Goal: Obtain resource: Obtain resource

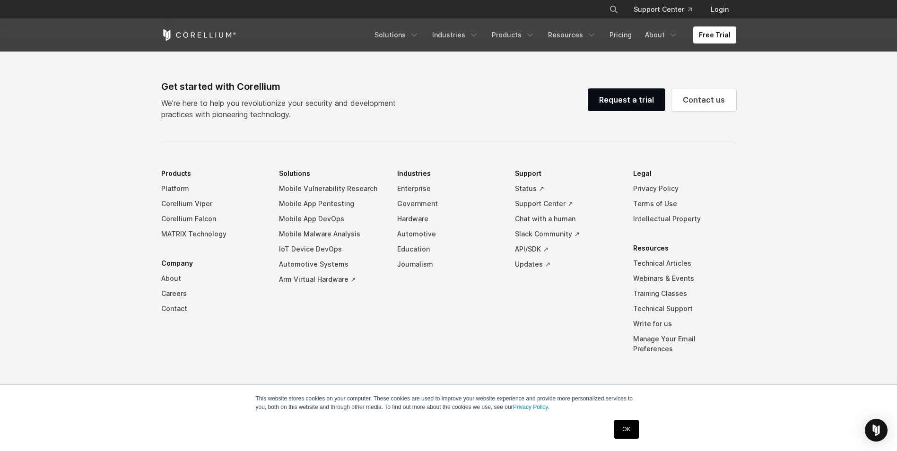
scroll to position [2218, 0]
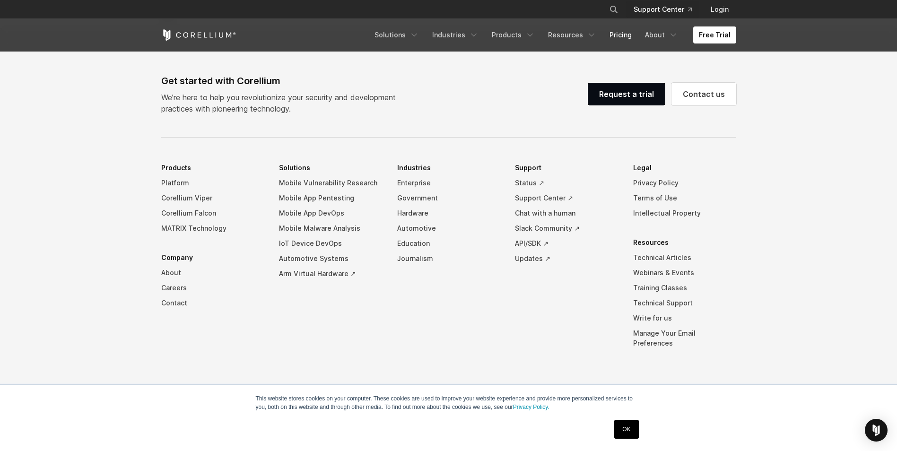
drag, startPoint x: 618, startPoint y: 38, endPoint x: 684, endPoint y: 9, distance: 72.0
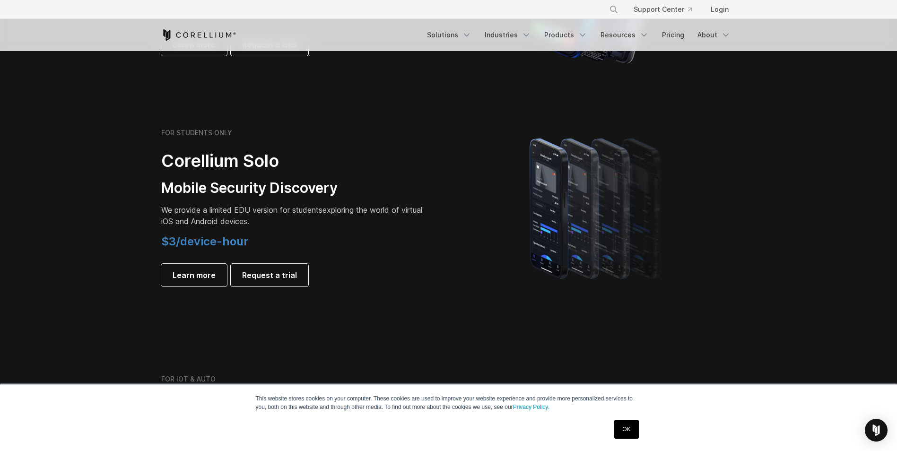
scroll to position [615, 0]
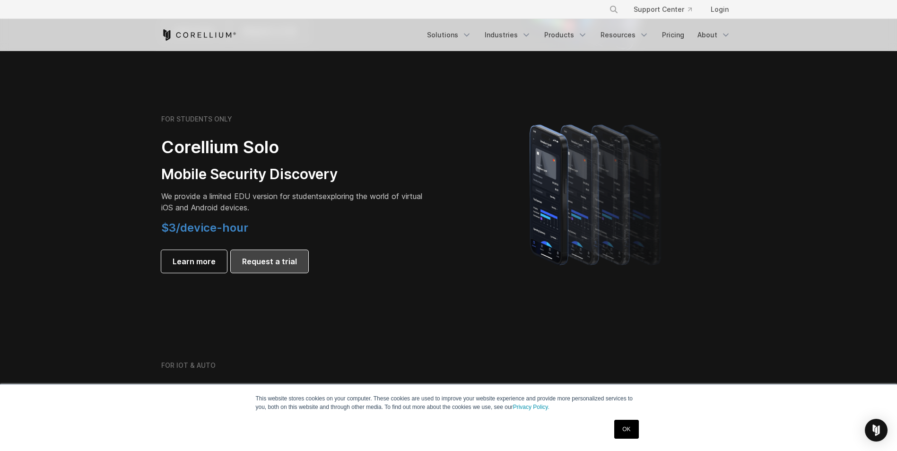
click at [280, 257] on span "Request a trial" at bounding box center [269, 261] width 55 height 11
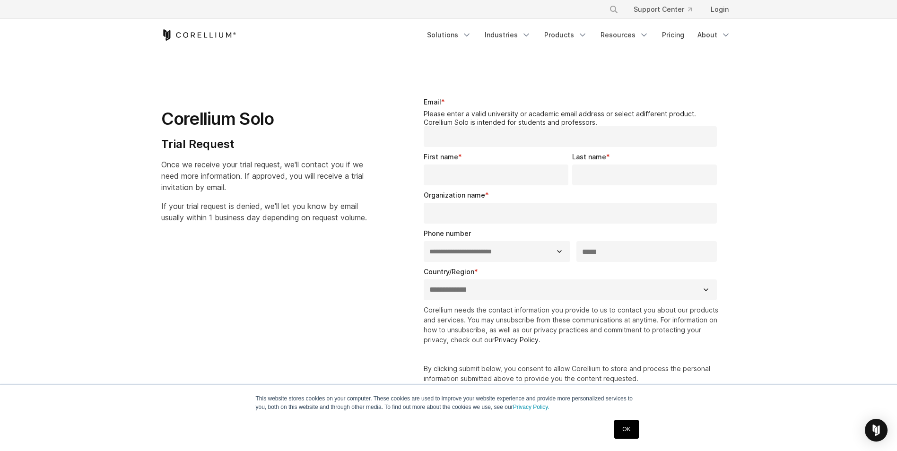
select select "**"
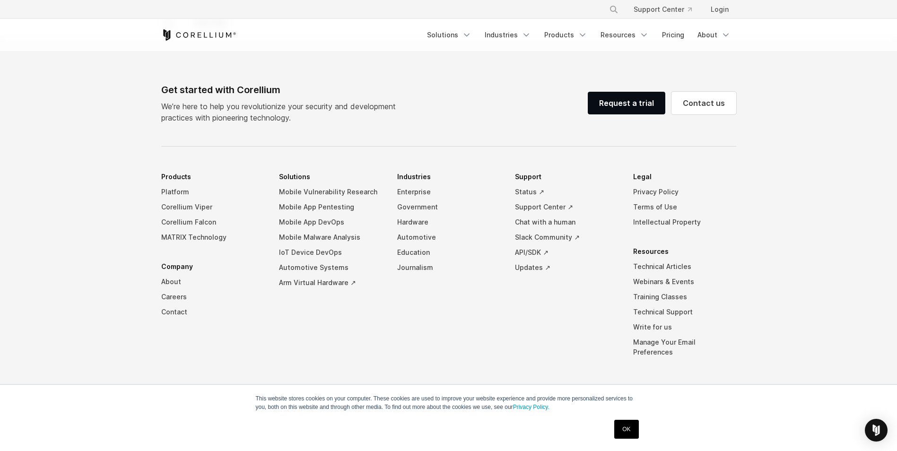
scroll to position [473, 0]
click at [335, 207] on link "Mobile App Pentesting" at bounding box center [330, 206] width 103 height 15
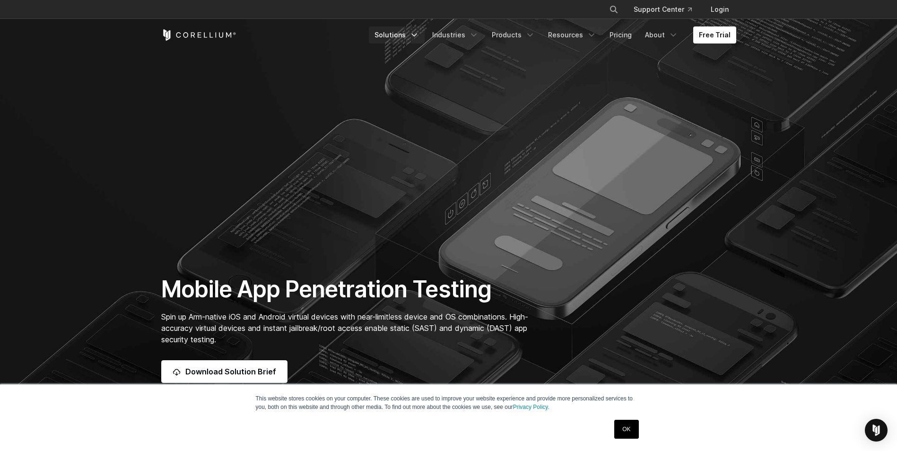
click at [389, 35] on link "Solutions" at bounding box center [397, 34] width 56 height 17
